Goal: Information Seeking & Learning: Learn about a topic

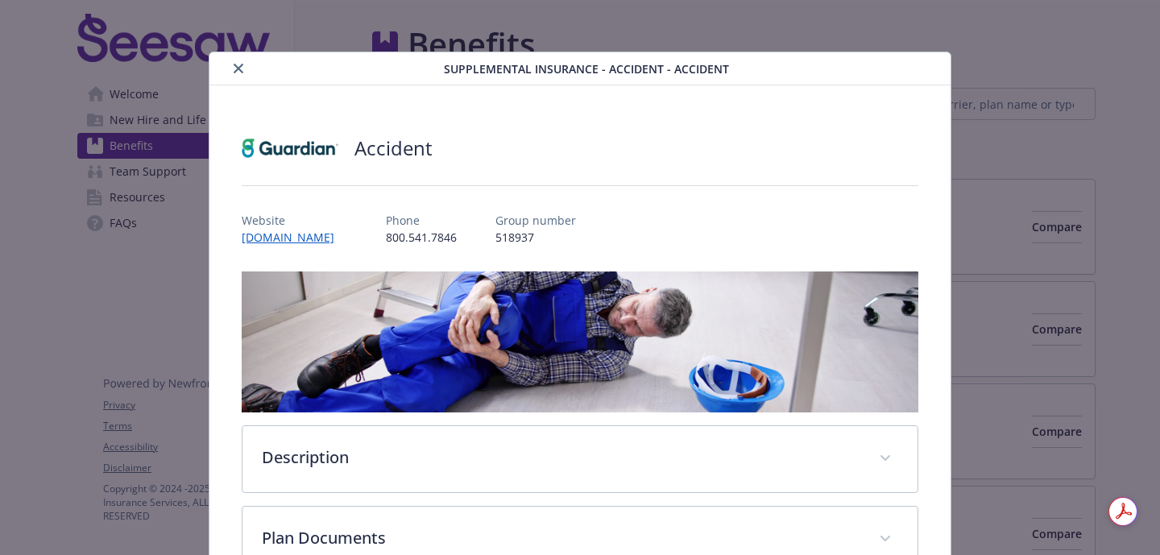
scroll to position [281, 0]
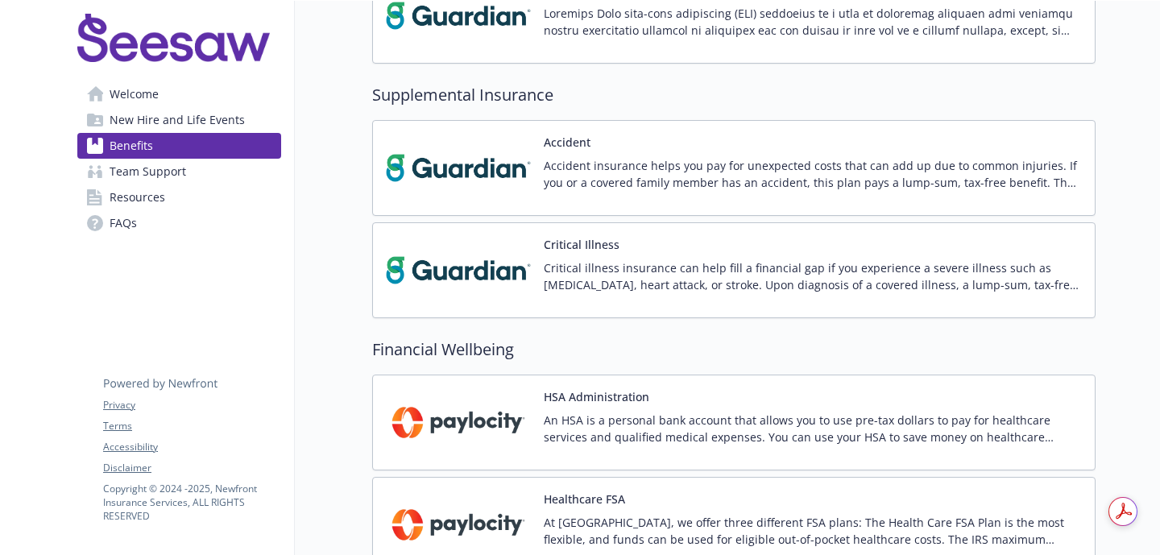
click at [697, 256] on div "Critical Illness Critical illness insurance can help fill a financial gap if yo…" at bounding box center [813, 270] width 538 height 68
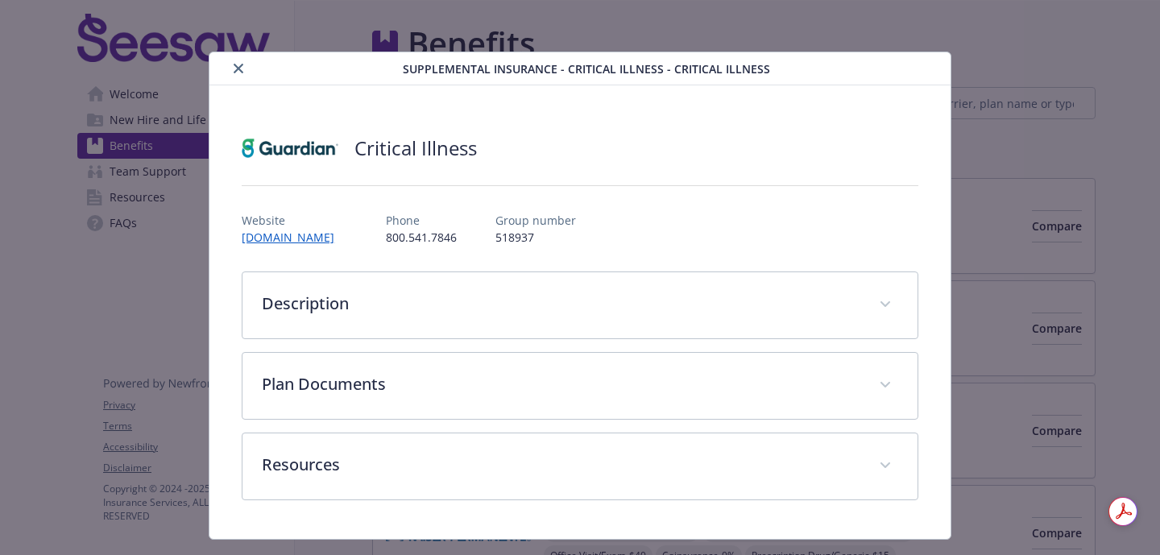
scroll to position [1230, 0]
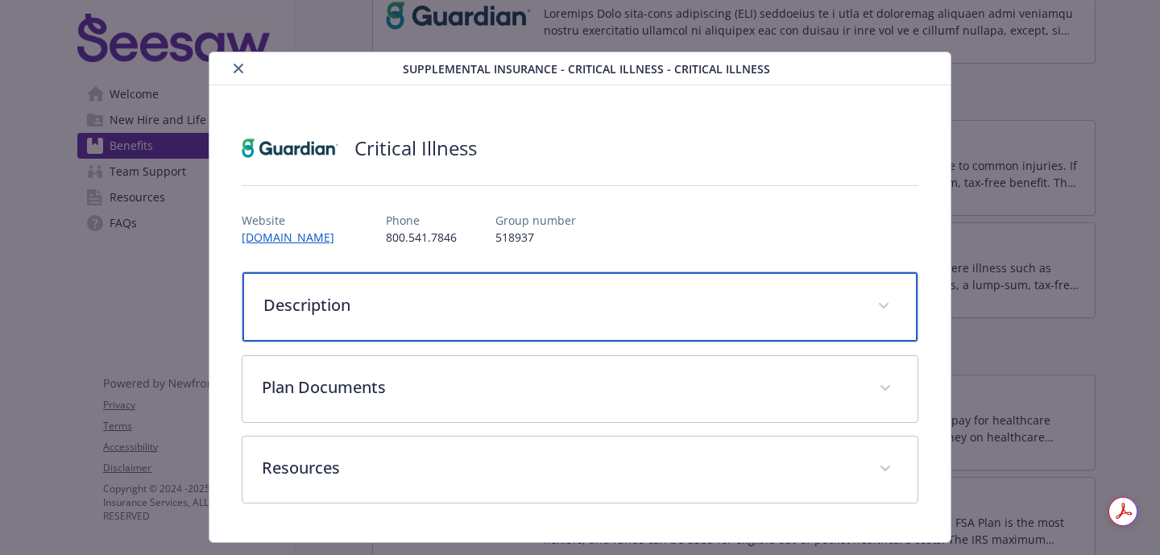
click at [684, 305] on p "Description" at bounding box center [560, 305] width 595 height 24
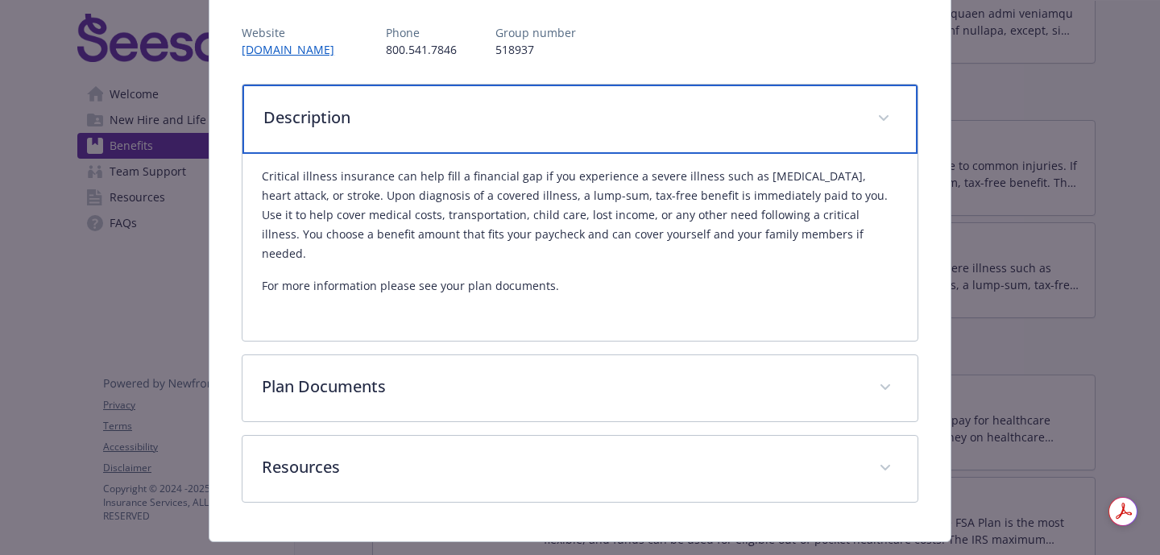
scroll to position [207, 0]
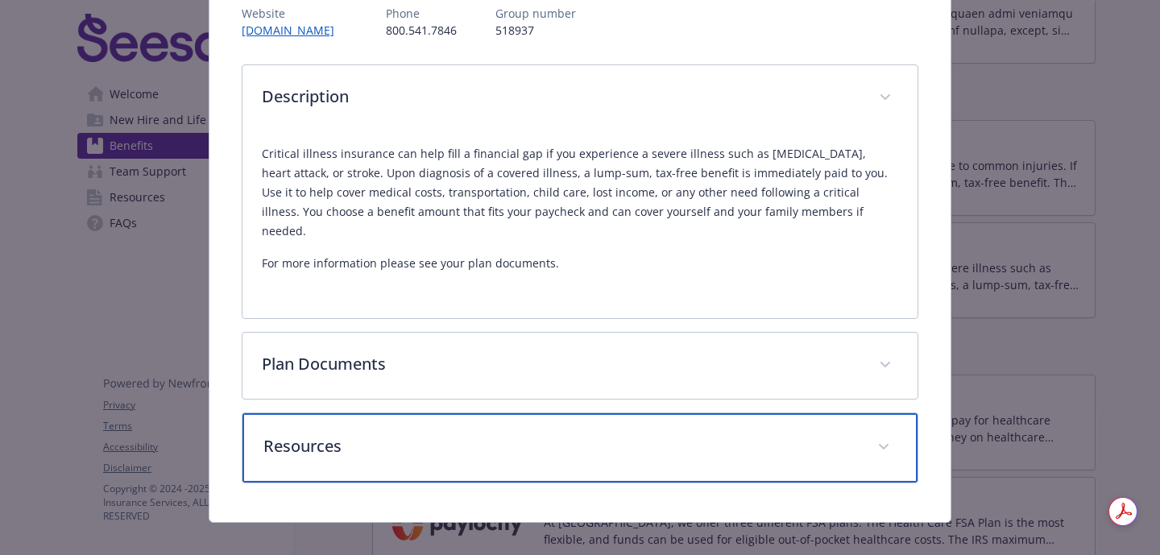
click at [682, 434] on p "Resources" at bounding box center [560, 446] width 595 height 24
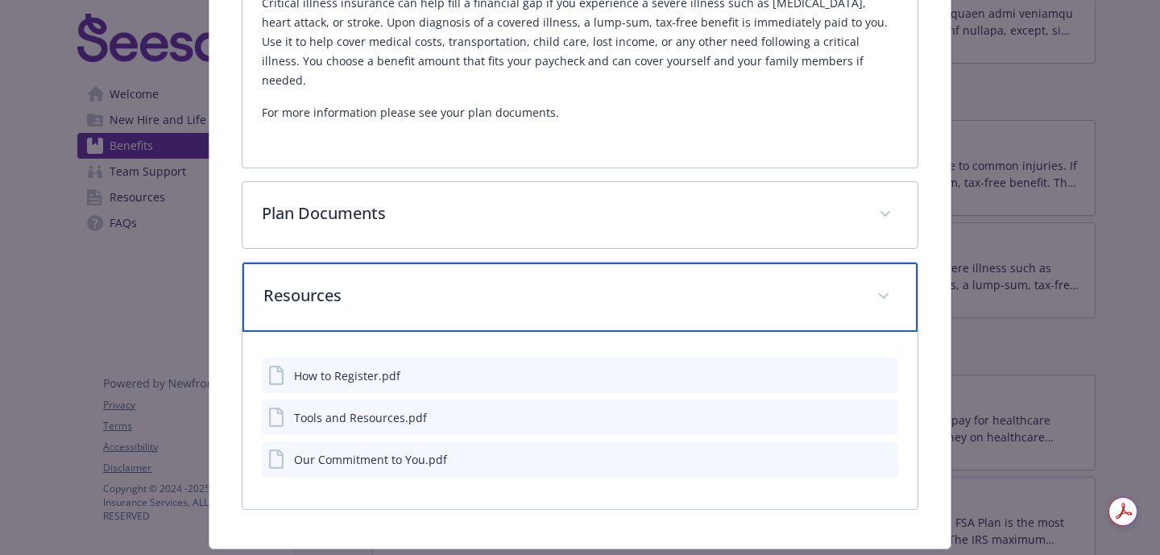
scroll to position [359, 0]
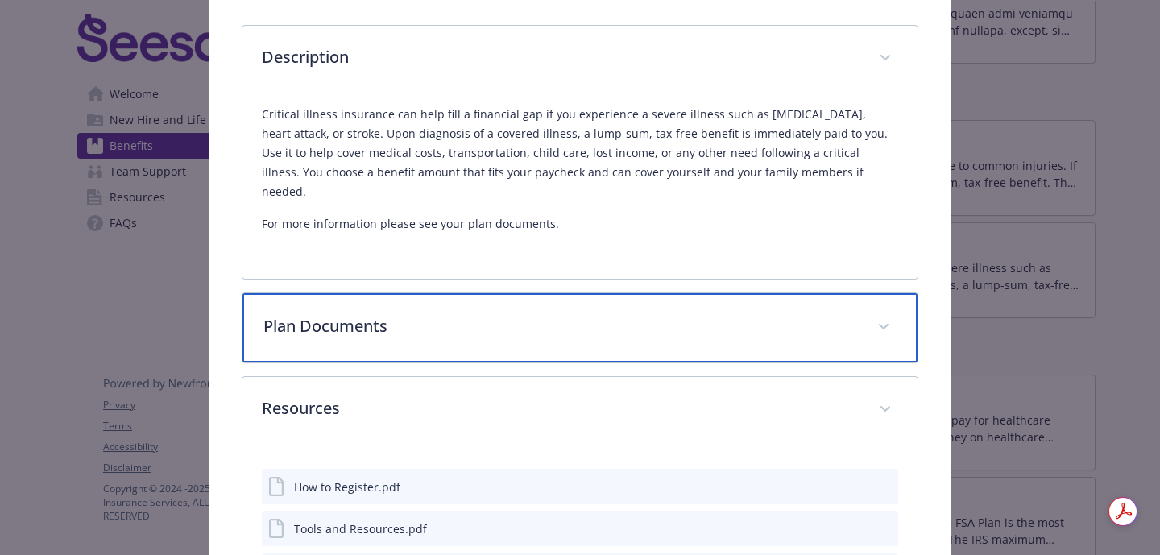
click at [781, 314] on p "Plan Documents" at bounding box center [560, 326] width 595 height 24
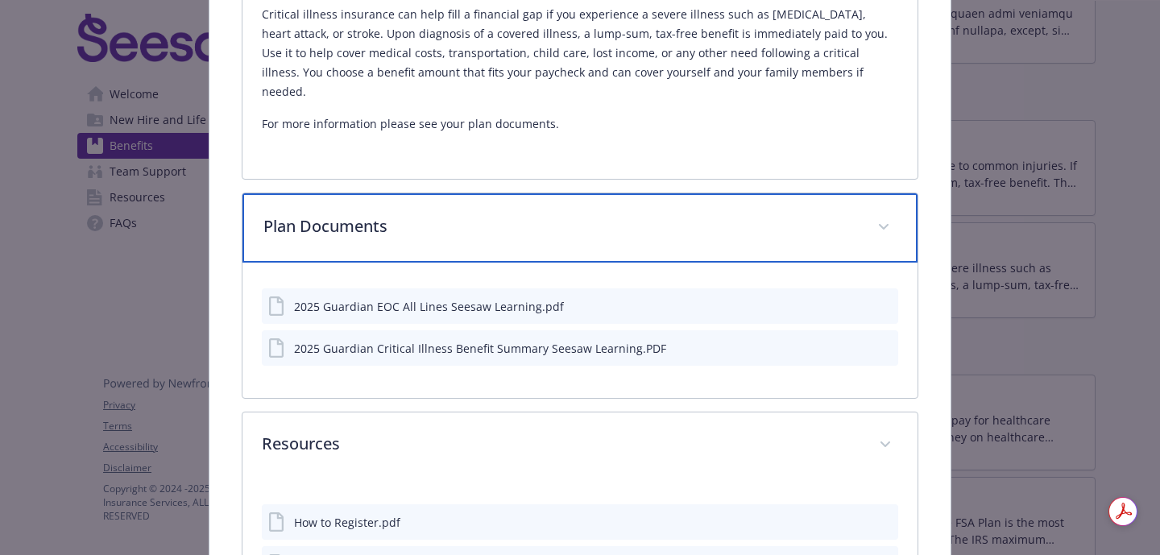
scroll to position [346, 0]
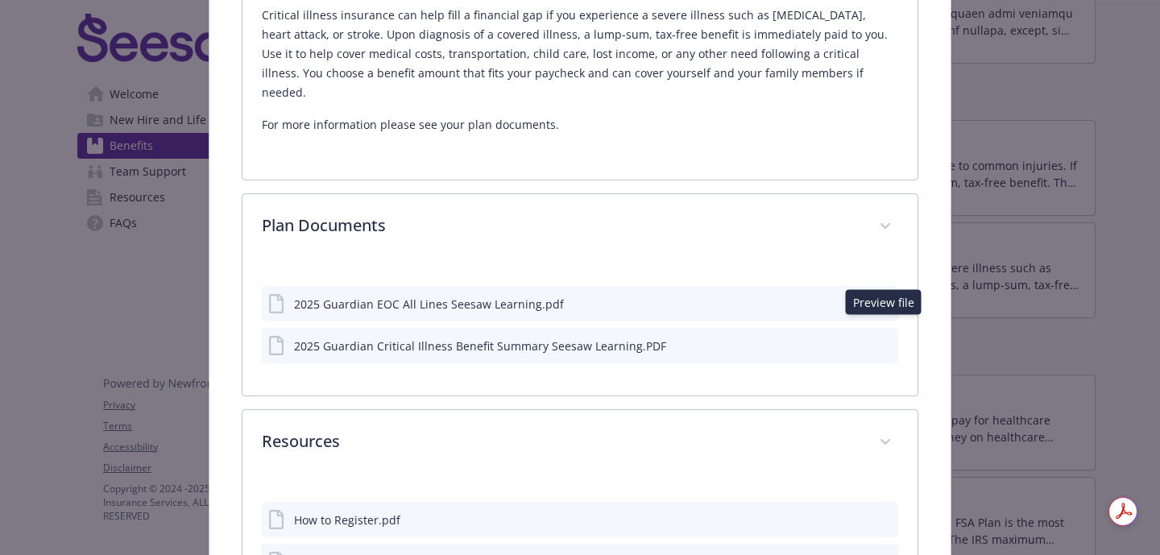
click at [877, 339] on icon "preview file" at bounding box center [883, 344] width 15 height 11
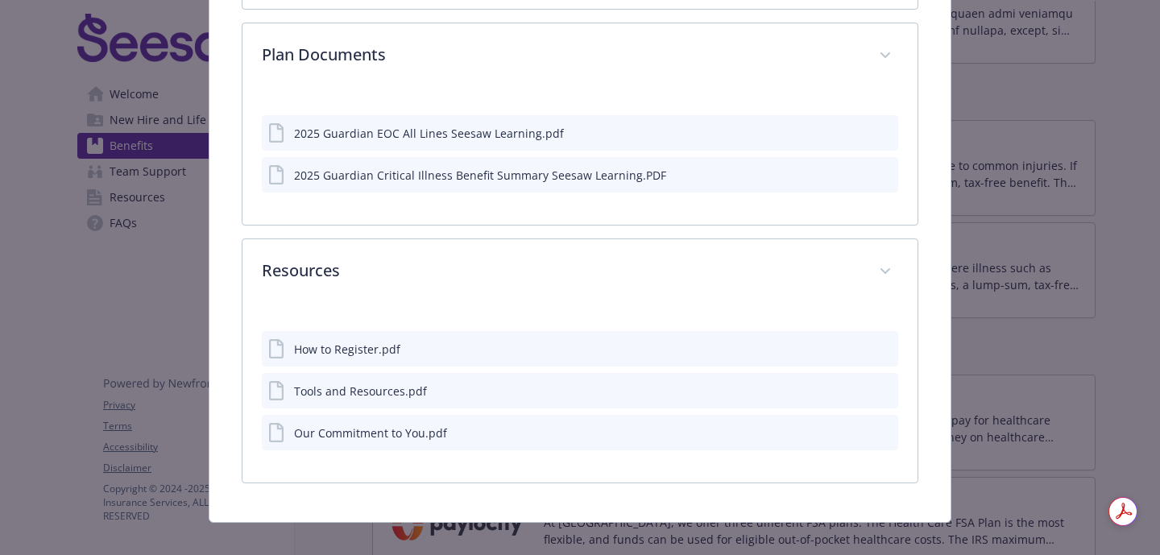
scroll to position [516, 0]
click at [675, 116] on div "2025 Guardian EOC All Lines Seesaw Learning.pdf" at bounding box center [580, 133] width 637 height 35
click at [898, 114] on div "2025 Guardian EOC All Lines Seesaw Learning.pdf 2025 Guardian Critical Illness …" at bounding box center [580, 157] width 675 height 135
click at [887, 127] on icon "preview file" at bounding box center [883, 132] width 15 height 11
